Goal: Task Accomplishment & Management: Use online tool/utility

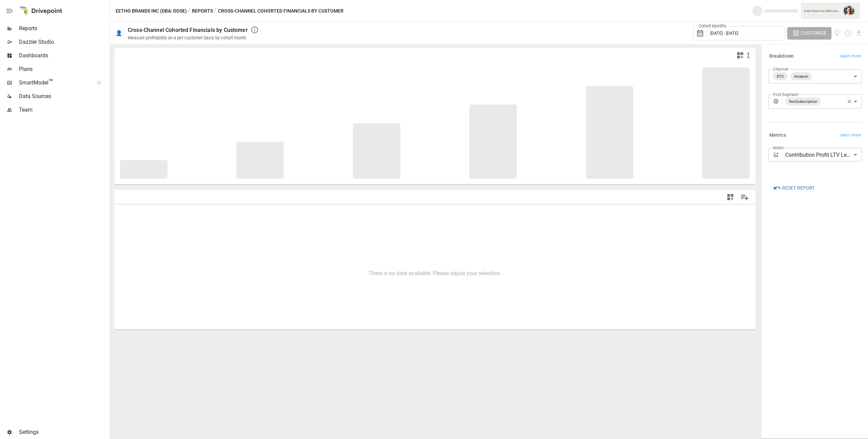
click at [206, 13] on button "Reports" at bounding box center [202, 11] width 21 height 8
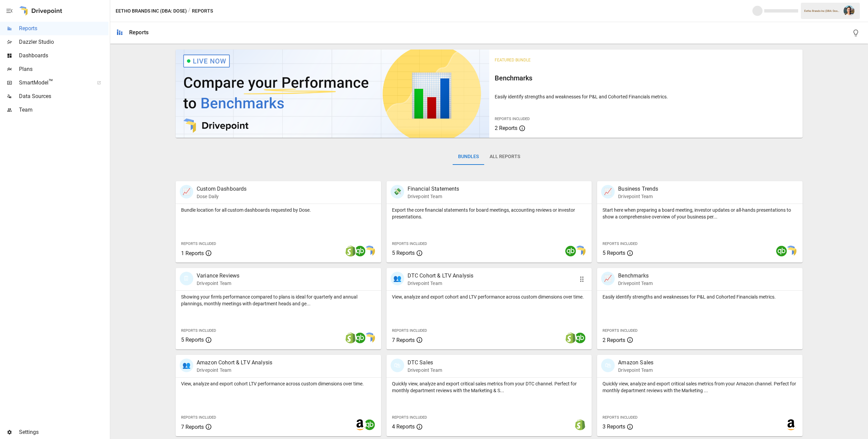
click at [442, 300] on div "View, analyze and export cohort and LTV performance across custom dimensions ov…" at bounding box center [490, 320] width 206 height 59
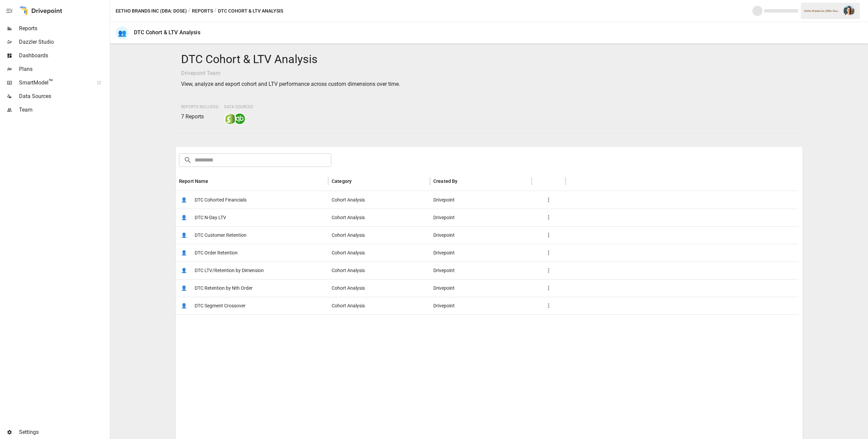
click at [211, 194] on span "DTC Cohorted Financials" at bounding box center [221, 199] width 52 height 17
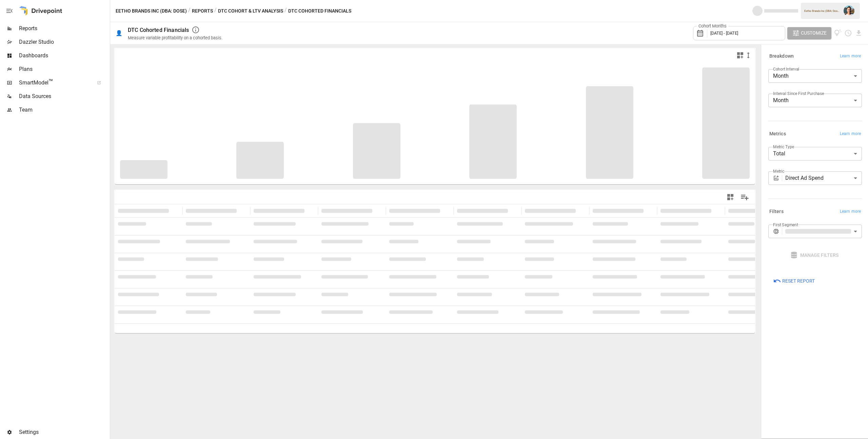
click at [824, 0] on body "**********" at bounding box center [434, 0] width 868 height 0
click at [815, 137] on div at bounding box center [434, 219] width 868 height 439
click at [817, 188] on div "**********" at bounding box center [814, 180] width 96 height 22
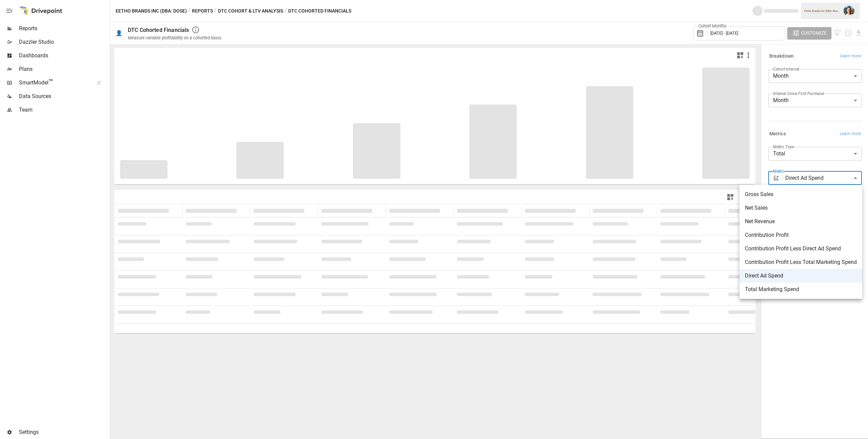
click at [817, 0] on body "**********" at bounding box center [434, 0] width 868 height 0
click at [791, 159] on div at bounding box center [434, 219] width 868 height 439
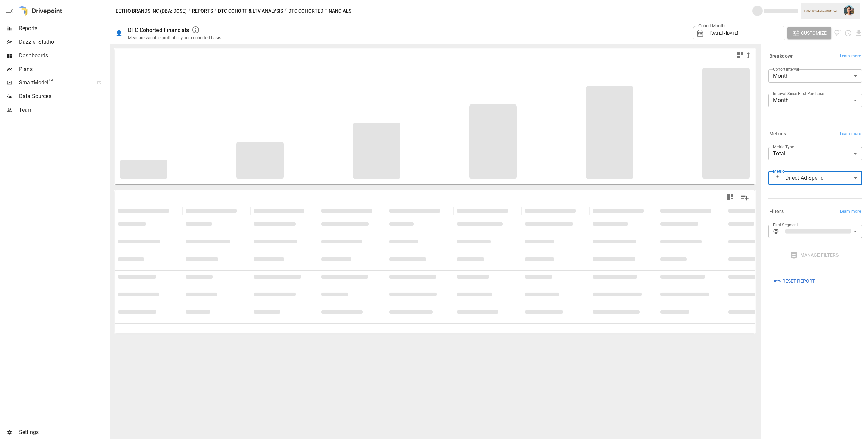
click at [755, 36] on div "Cohort Months [DATE] - [DATE]" at bounding box center [739, 33] width 92 height 14
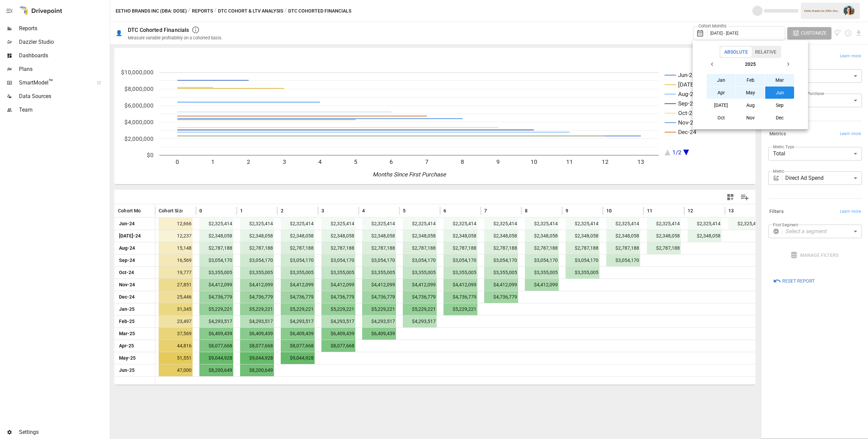
click at [727, 103] on button "[DATE]" at bounding box center [721, 105] width 29 height 12
click at [718, 63] on button "button" at bounding box center [713, 64] width 12 height 12
click at [730, 101] on button "[DATE]" at bounding box center [721, 105] width 29 height 12
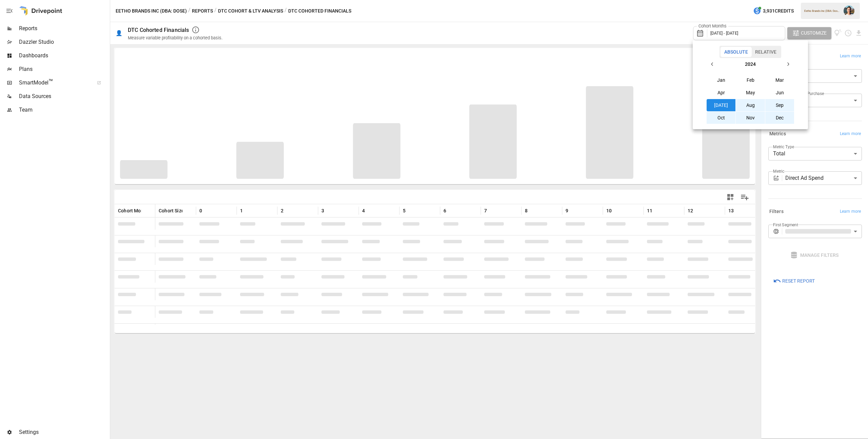
click at [641, 16] on div at bounding box center [434, 219] width 868 height 439
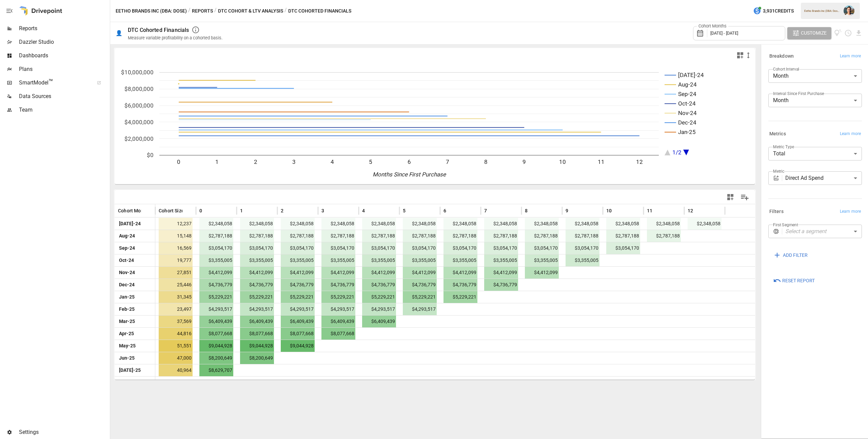
click at [66, 95] on span "Data Sources" at bounding box center [64, 96] width 90 height 8
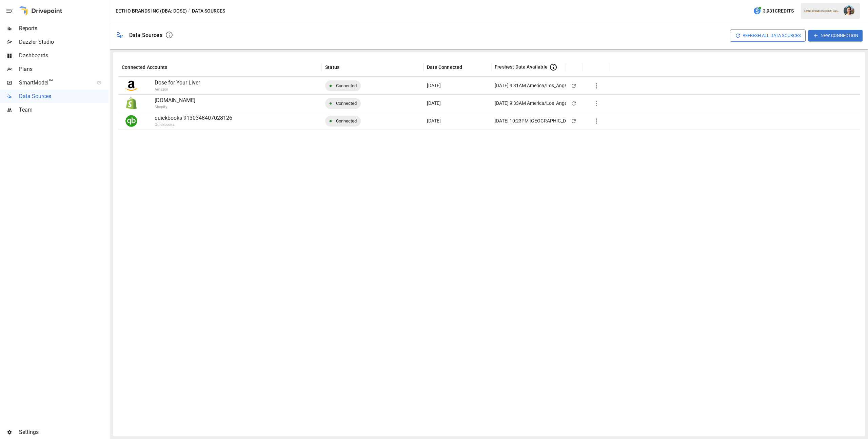
click at [746, 36] on button "Refresh All Data Sources" at bounding box center [768, 36] width 76 height 12
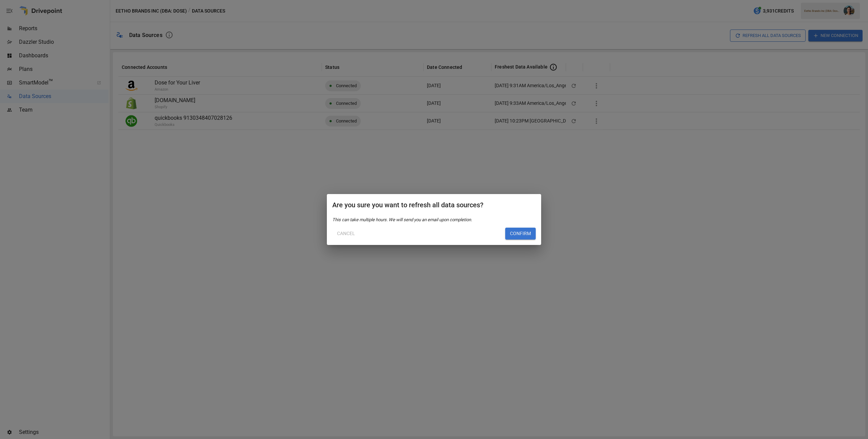
click at [531, 241] on div "Are you sure you want to refresh all data sources? This can take multiple hours…" at bounding box center [434, 219] width 214 height 51
click at [531, 236] on button "Confirm" at bounding box center [520, 234] width 31 height 12
